Goal: Task Accomplishment & Management: Complete application form

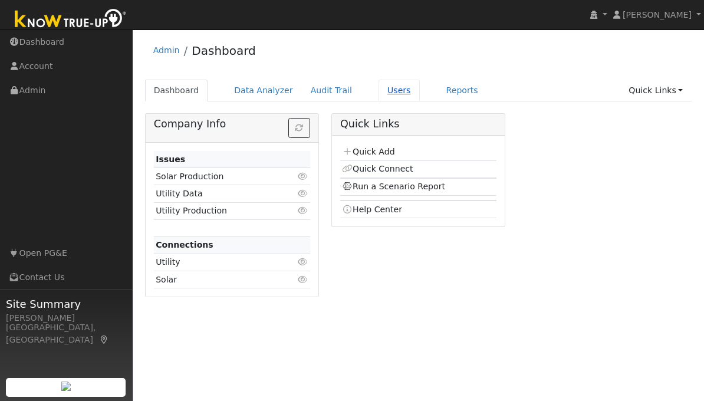
click at [382, 90] on link "Users" at bounding box center [399, 91] width 41 height 22
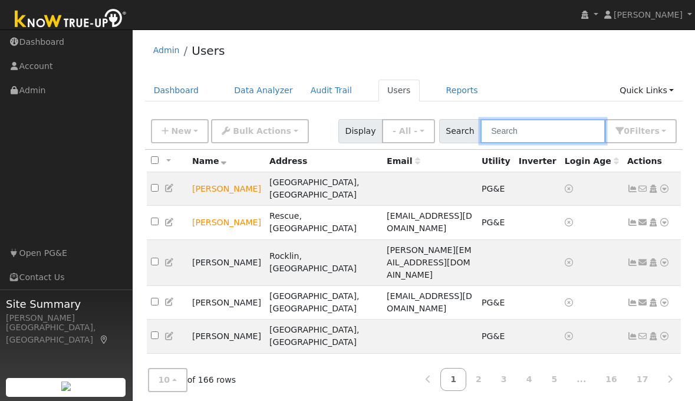
click at [525, 132] on input "text" at bounding box center [543, 131] width 125 height 24
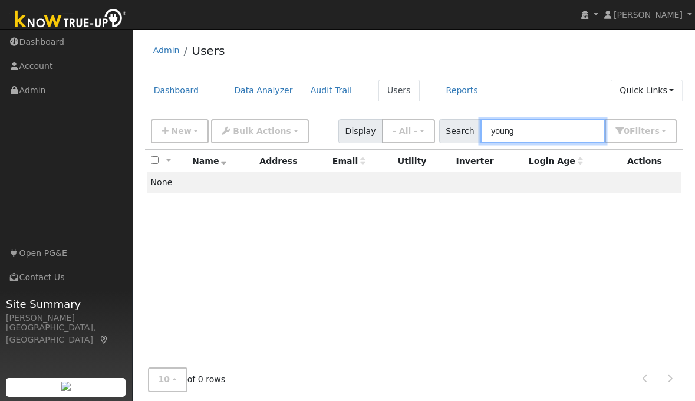
type input "young"
click at [654, 90] on link "Quick Links" at bounding box center [647, 91] width 72 height 22
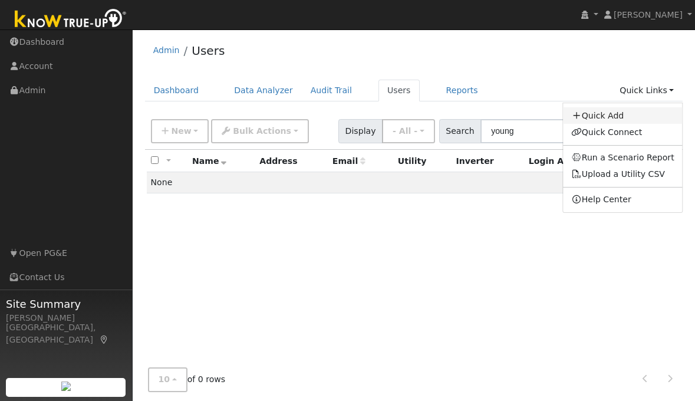
click at [621, 115] on link "Quick Add" at bounding box center [623, 115] width 120 height 17
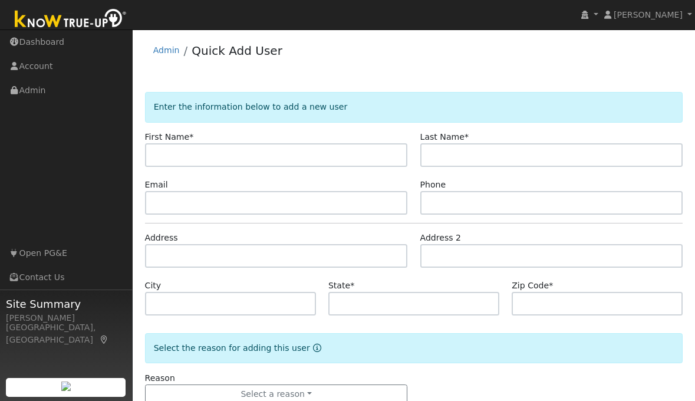
click at [363, 151] on input "text" at bounding box center [276, 155] width 263 height 24
type input "Jon"
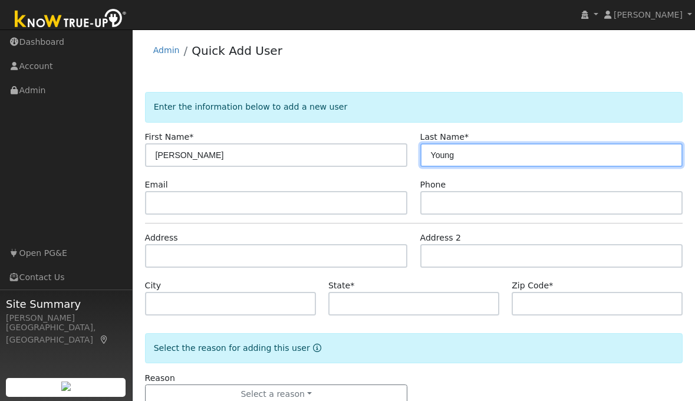
type input "Young"
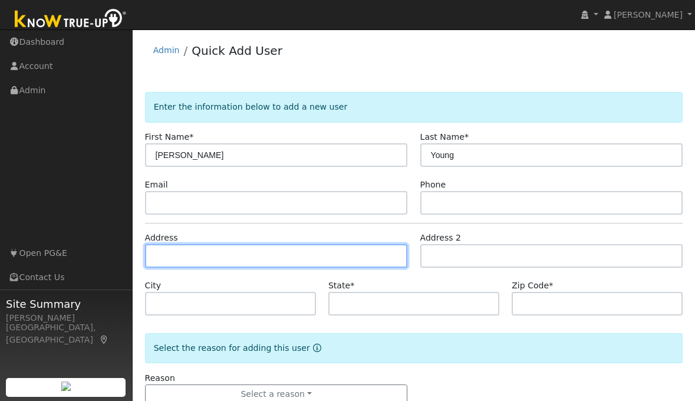
click at [282, 253] on input "text" at bounding box center [276, 256] width 263 height 24
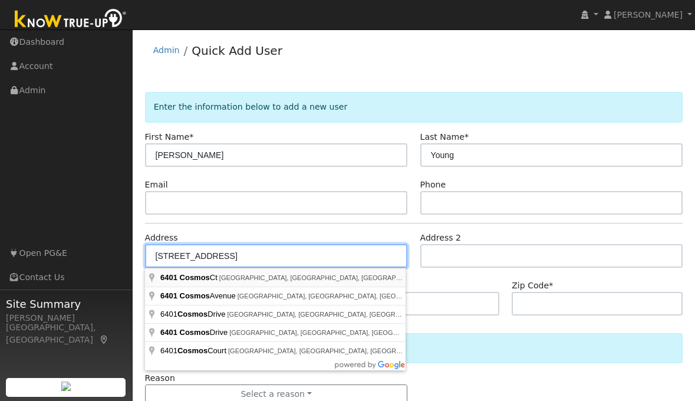
type input "6401 Cosmos Court"
type input "Rocklin"
type input "CA"
type input "95677"
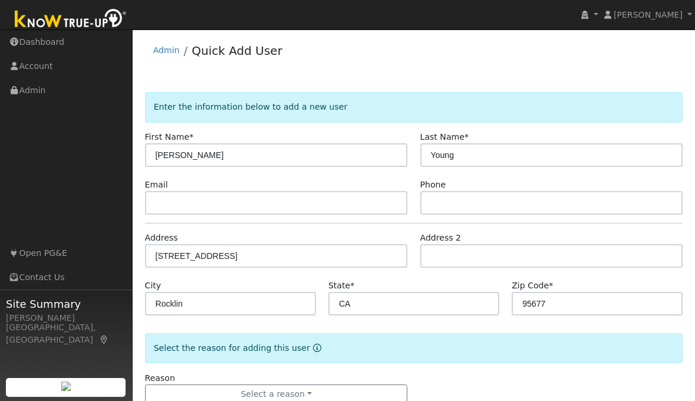
click at [488, 383] on div "Reason Select a reason New lead New customer adding solar New customer has solar" at bounding box center [414, 388] width 551 height 32
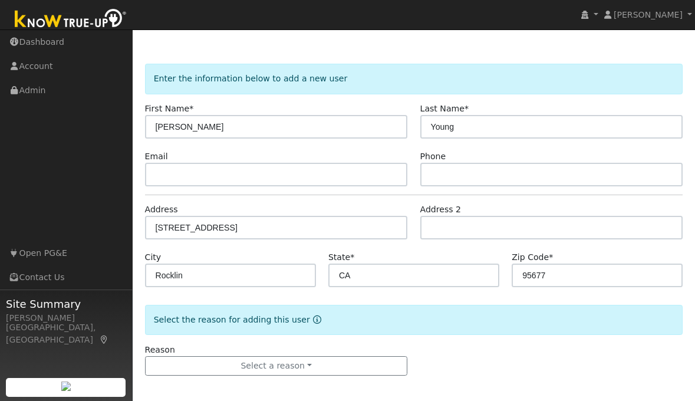
scroll to position [32, 0]
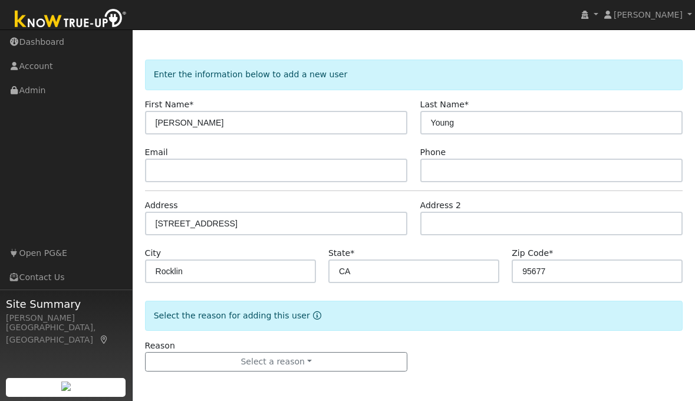
click at [488, 383] on form "Enter the information below to add a new user First Name * Jon Last Name * Youn…" at bounding box center [414, 228] width 539 height 336
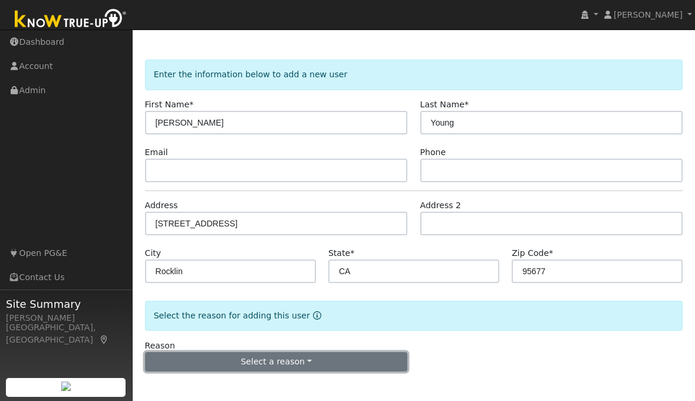
click at [350, 360] on button "Select a reason" at bounding box center [276, 362] width 263 height 20
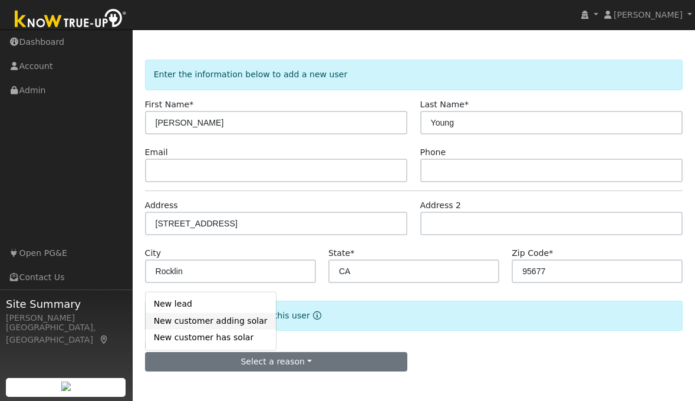
click at [228, 321] on link "New customer adding solar" at bounding box center [211, 321] width 130 height 17
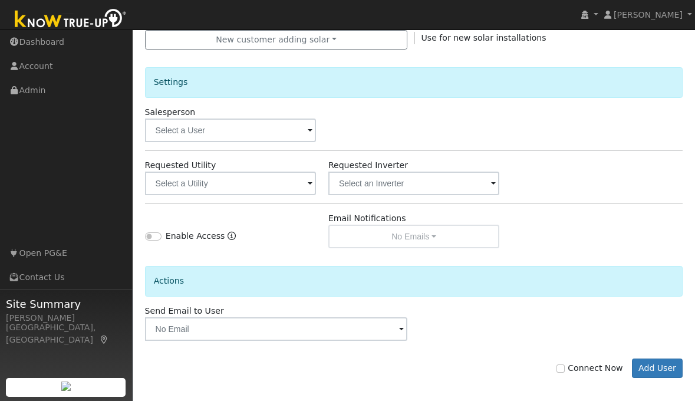
scroll to position [361, 0]
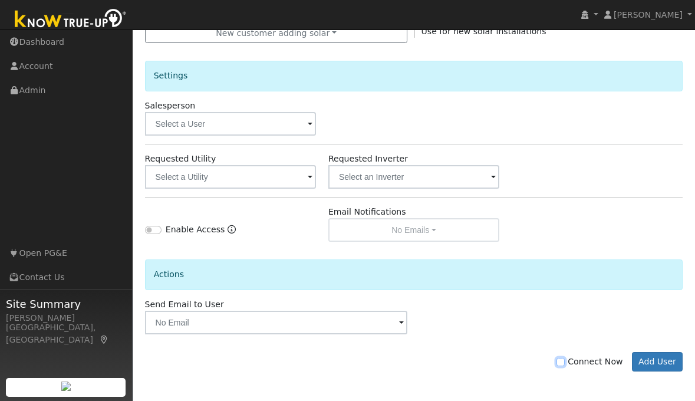
click at [565, 360] on input "Connect Now" at bounding box center [561, 362] width 8 height 8
checkbox input "true"
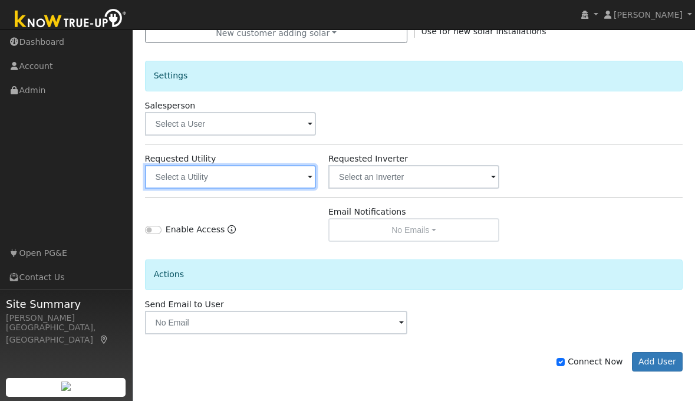
click at [228, 182] on input "text" at bounding box center [230, 177] width 171 height 24
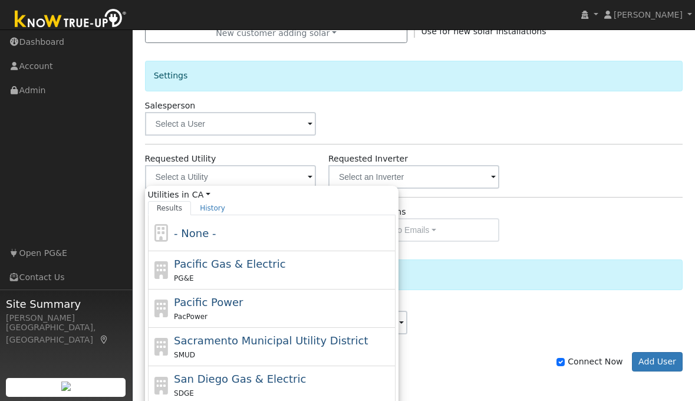
click at [312, 124] on span at bounding box center [310, 125] width 5 height 14
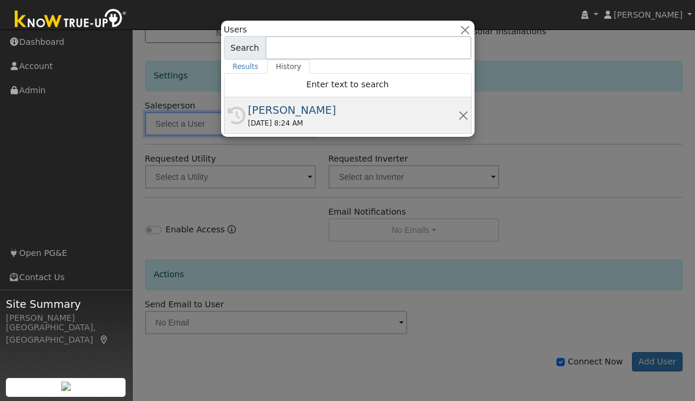
click at [309, 121] on div "07/25/2025 8:24 AM" at bounding box center [353, 123] width 210 height 11
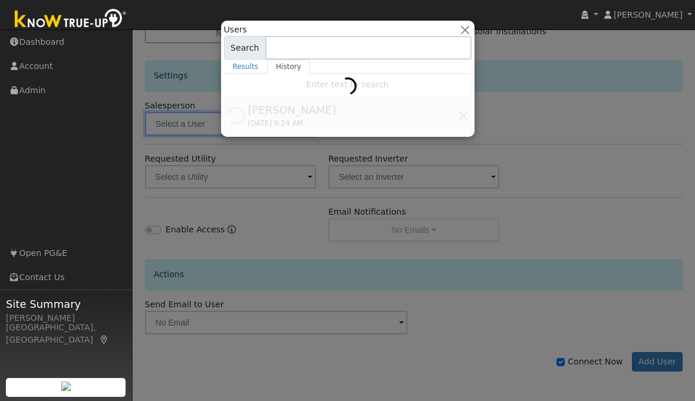
type input "[PERSON_NAME]"
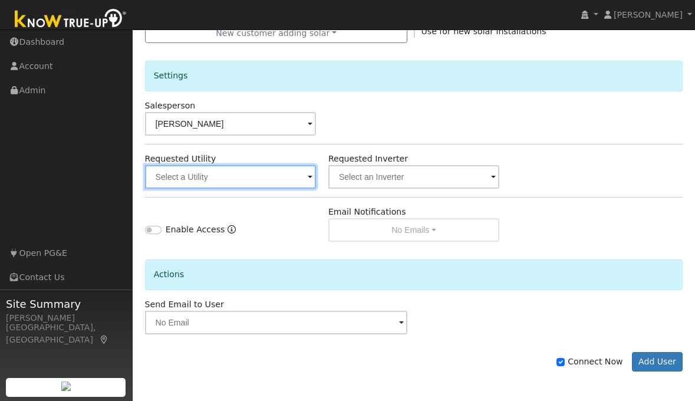
click at [225, 173] on input "text" at bounding box center [230, 177] width 171 height 24
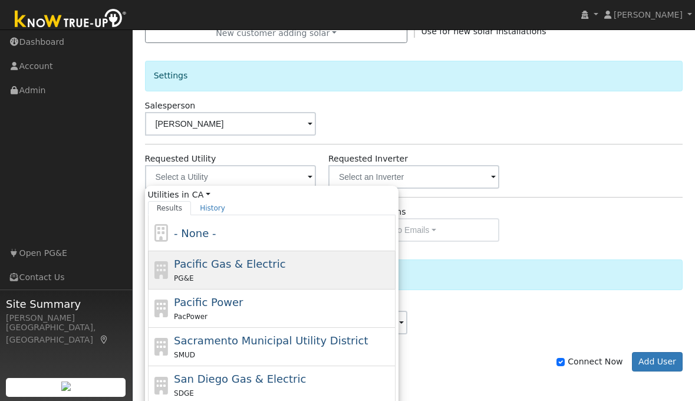
click at [180, 264] on span "Pacific Gas & Electric" at bounding box center [229, 264] width 111 height 12
type input "Pacific Gas & Electric"
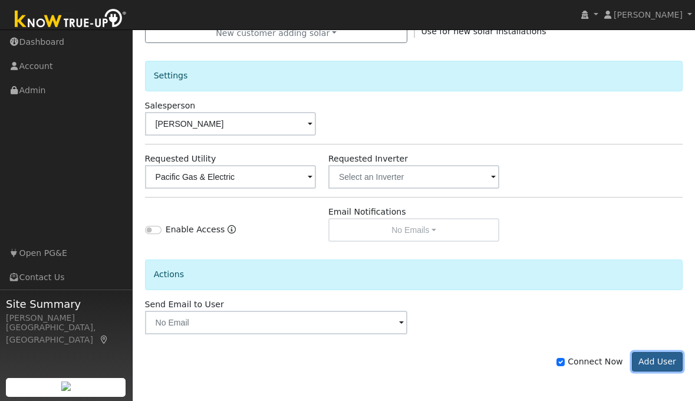
click at [661, 363] on button "Add User" at bounding box center [657, 362] width 51 height 20
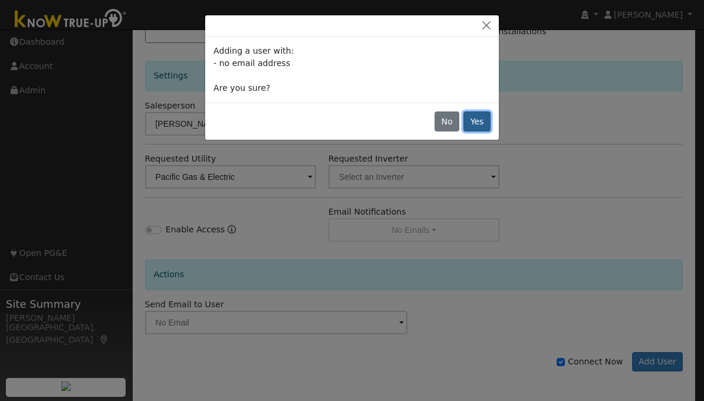
click at [484, 124] on button "Yes" at bounding box center [477, 121] width 27 height 20
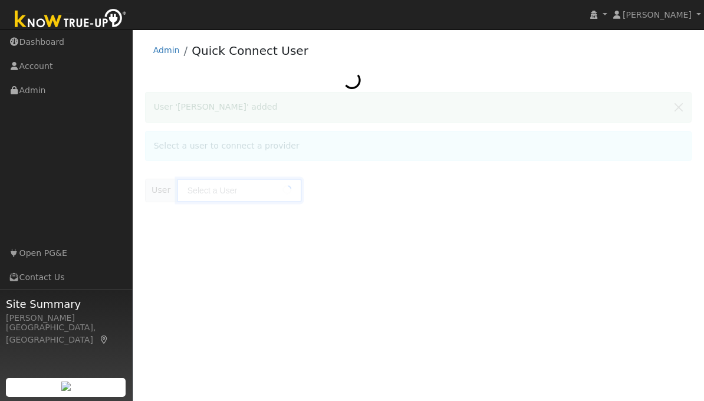
type input "[PERSON_NAME]"
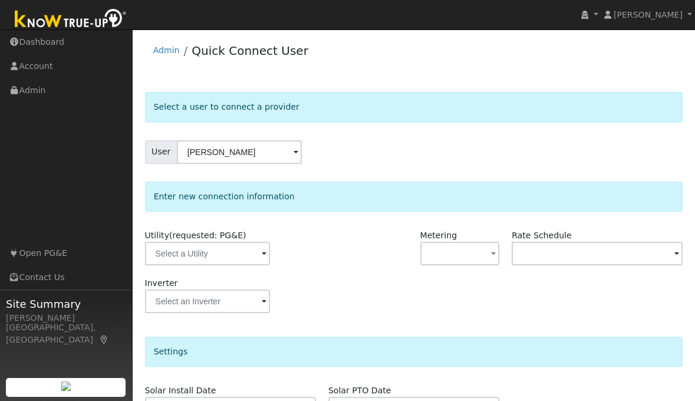
click at [262, 252] on span at bounding box center [264, 255] width 5 height 14
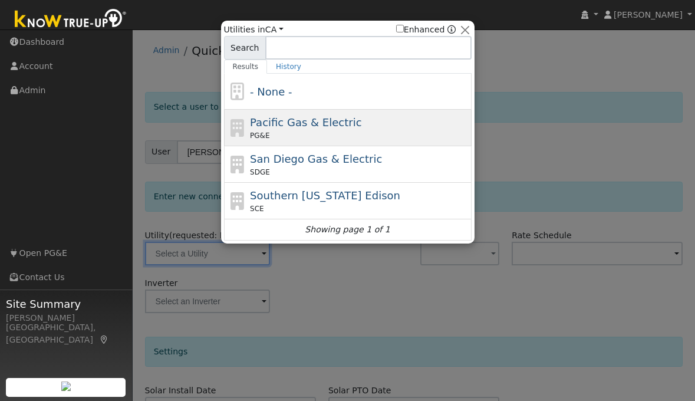
click at [297, 130] on div "Pacific Gas & Electric PG&E" at bounding box center [359, 127] width 219 height 27
type input "PG&E"
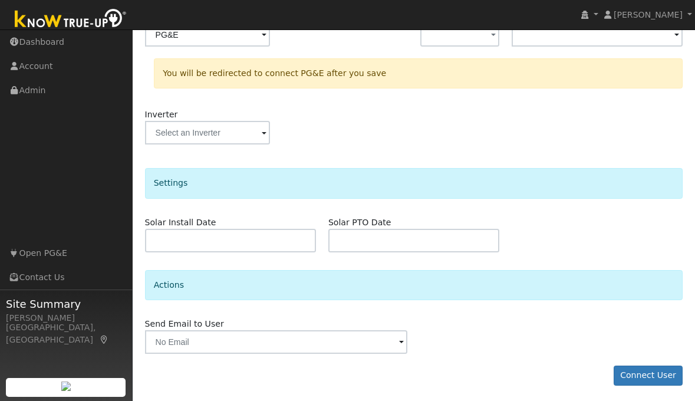
scroll to position [221, 0]
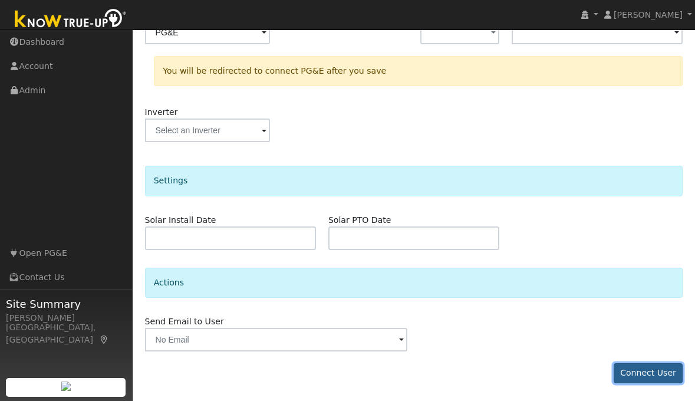
click at [627, 370] on button "Connect User" at bounding box center [649, 373] width 70 height 20
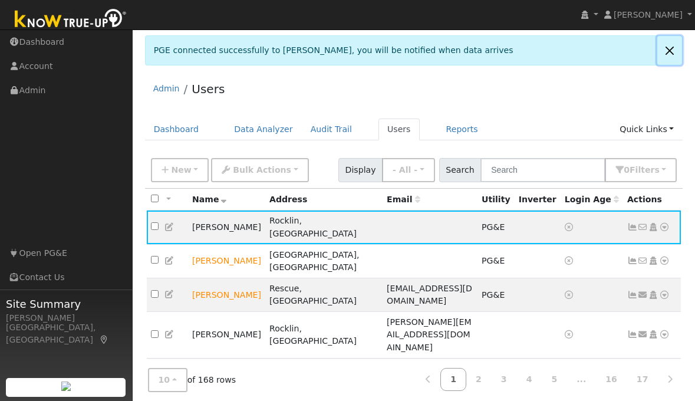
click at [670, 51] on link at bounding box center [670, 50] width 25 height 29
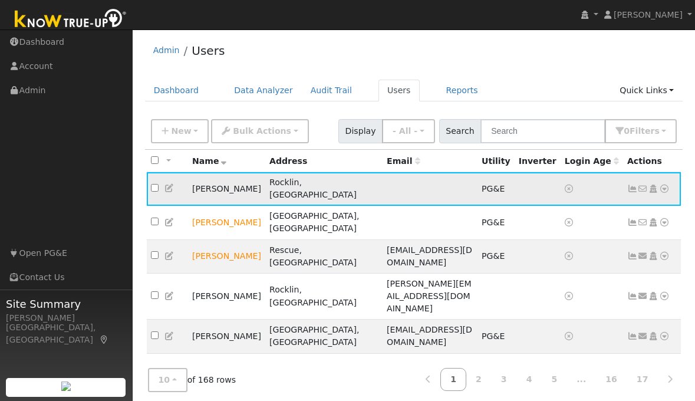
click at [668, 185] on icon at bounding box center [664, 189] width 11 height 8
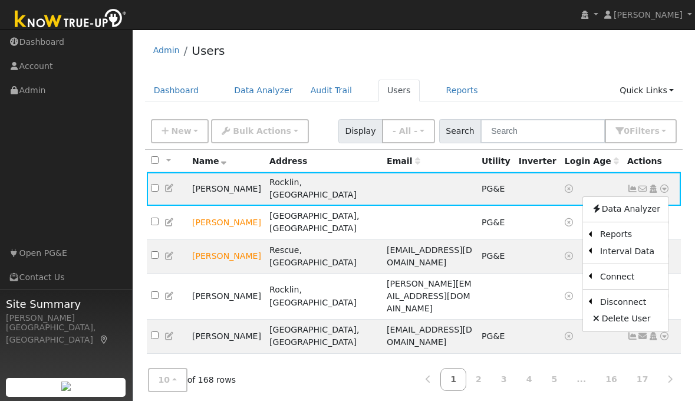
click at [538, 64] on div "Admin Users" at bounding box center [414, 53] width 539 height 36
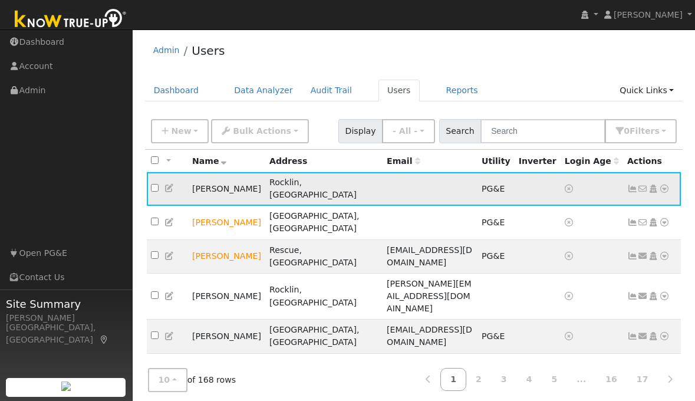
click at [665, 185] on icon at bounding box center [664, 189] width 11 height 8
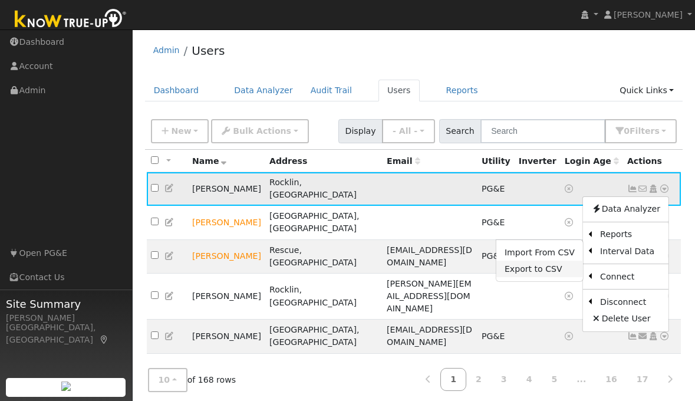
click at [535, 264] on link "Export to CSV" at bounding box center [540, 269] width 87 height 17
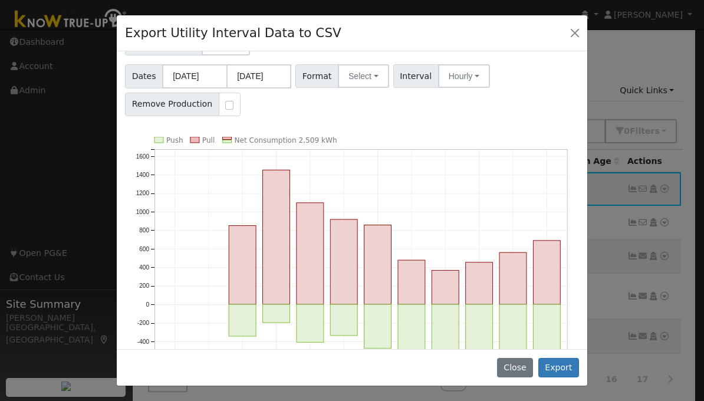
scroll to position [87, 0]
click at [525, 366] on button "Close" at bounding box center [515, 368] width 36 height 20
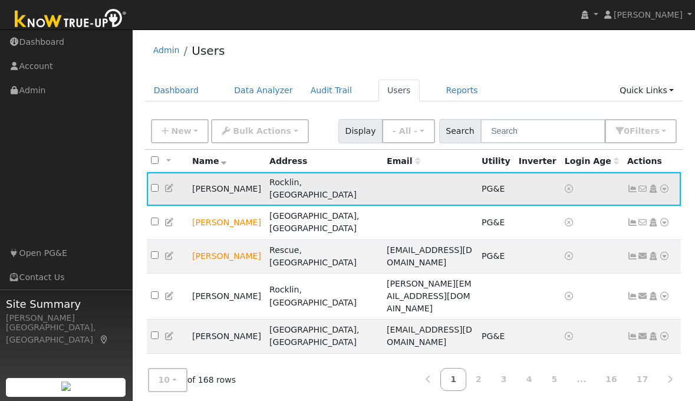
click at [666, 185] on icon at bounding box center [664, 189] width 11 height 8
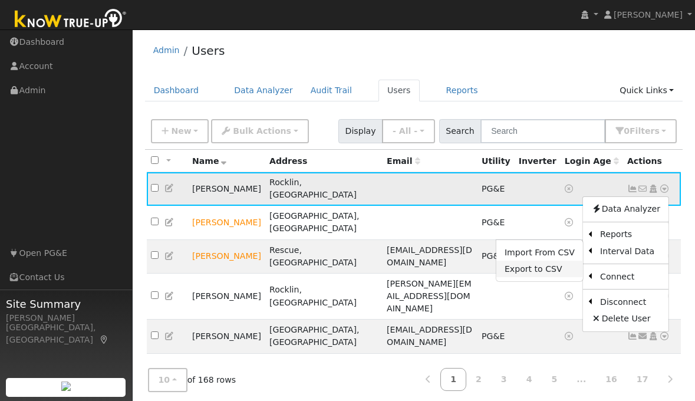
click at [544, 265] on link "Export to CSV" at bounding box center [540, 269] width 87 height 17
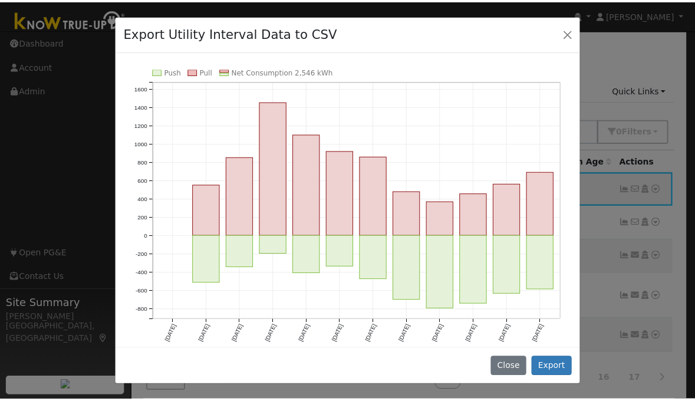
scroll to position [160, 0]
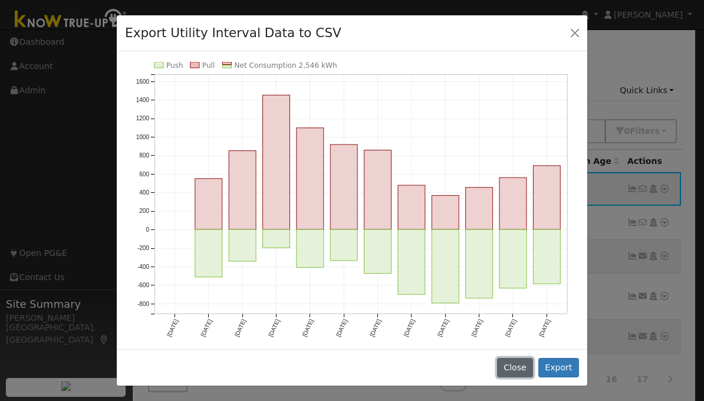
click at [520, 367] on button "Close" at bounding box center [515, 368] width 36 height 20
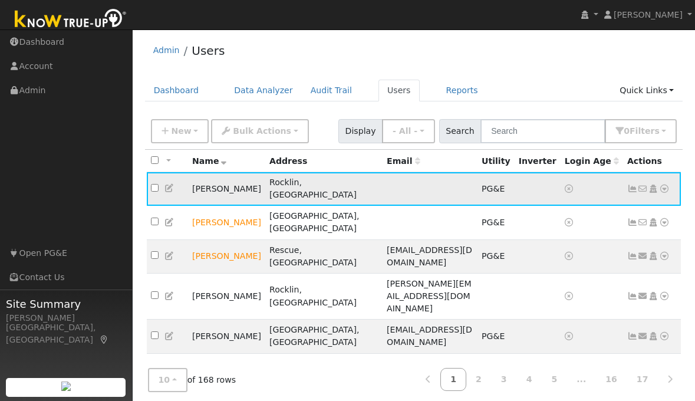
click at [665, 185] on icon at bounding box center [664, 189] width 11 height 8
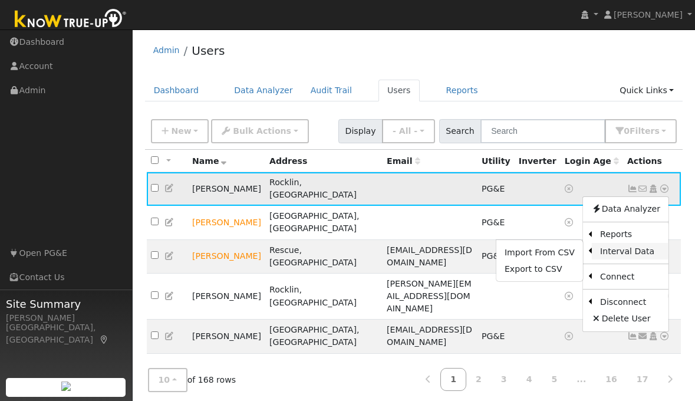
click at [617, 247] on link "Interval Data" at bounding box center [630, 251] width 77 height 17
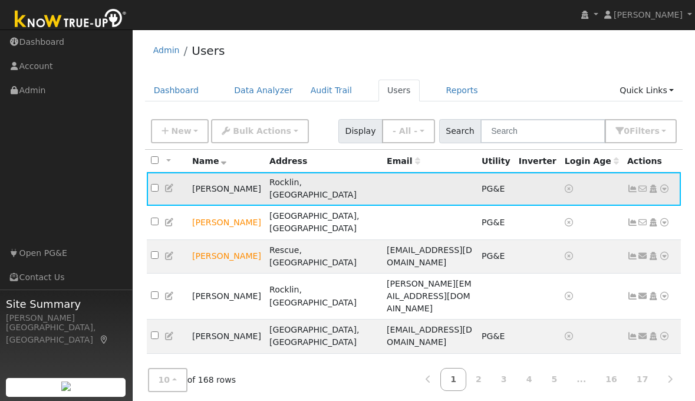
click at [668, 185] on icon at bounding box center [664, 189] width 11 height 8
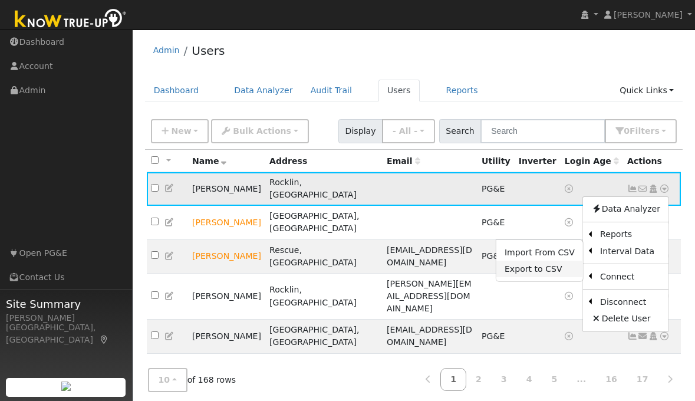
click at [535, 264] on link "Export to CSV" at bounding box center [540, 269] width 87 height 17
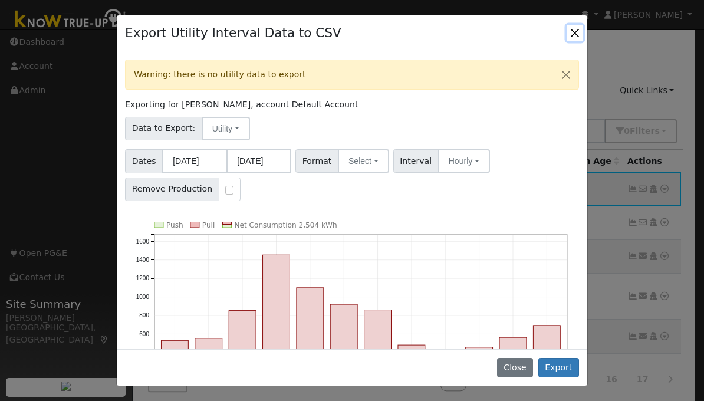
click at [574, 31] on button "Close" at bounding box center [575, 33] width 17 height 17
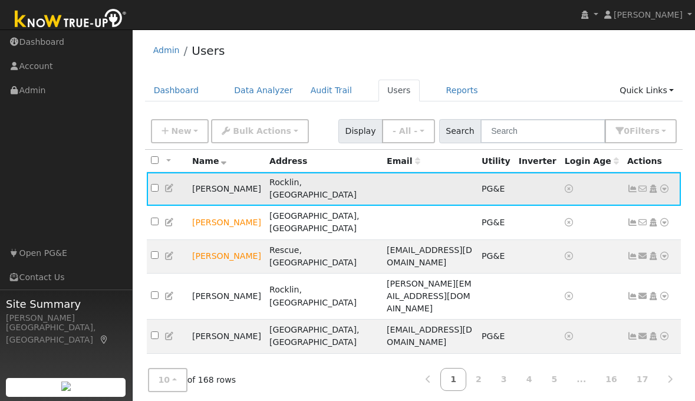
click at [665, 185] on icon at bounding box center [664, 189] width 11 height 8
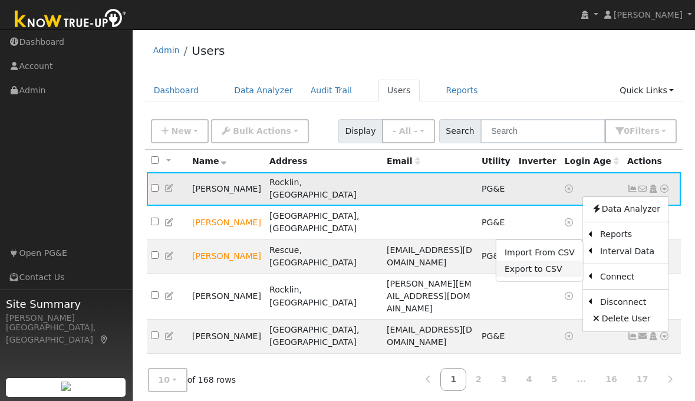
click at [544, 265] on link "Export to CSV" at bounding box center [540, 269] width 87 height 17
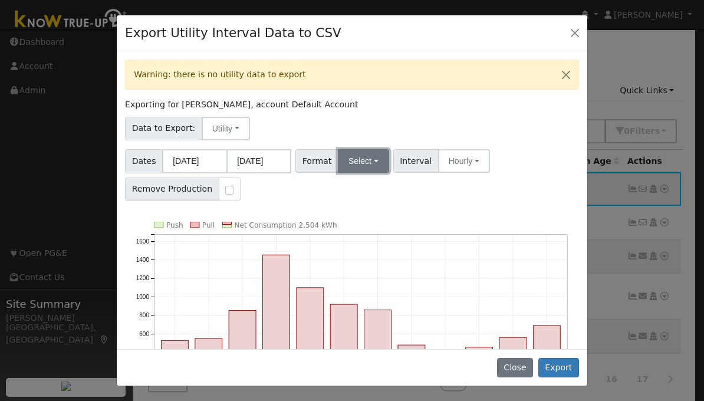
click at [359, 162] on button "Select" at bounding box center [363, 161] width 51 height 24
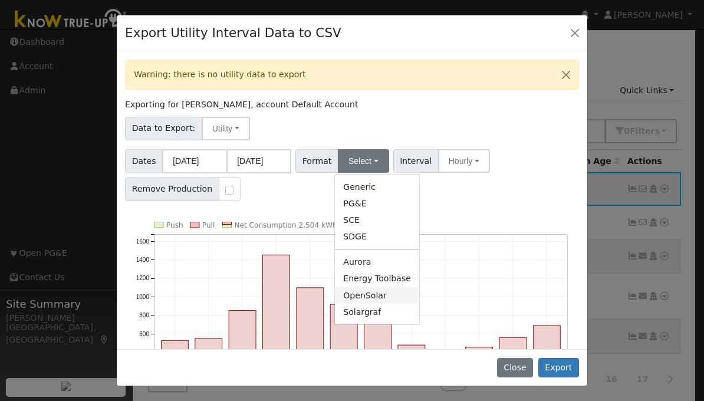
click at [370, 297] on link "OpenSolar" at bounding box center [377, 295] width 84 height 17
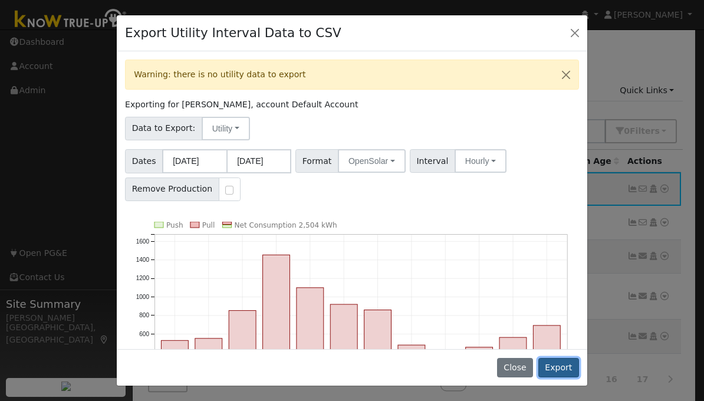
click at [552, 364] on button "Export" at bounding box center [559, 368] width 41 height 20
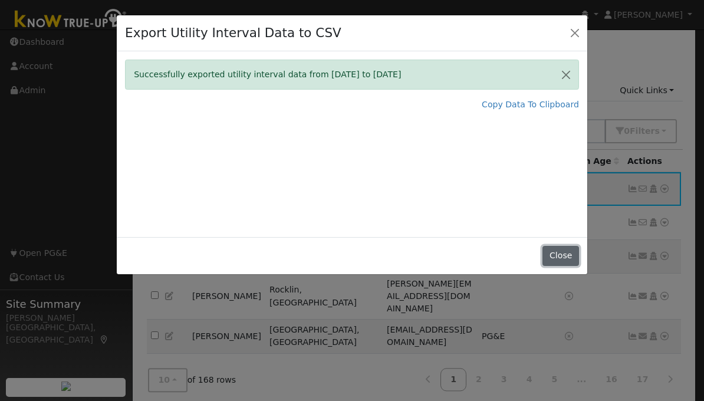
click at [559, 252] on button "Close" at bounding box center [561, 256] width 36 height 20
